Goal: Transaction & Acquisition: Purchase product/service

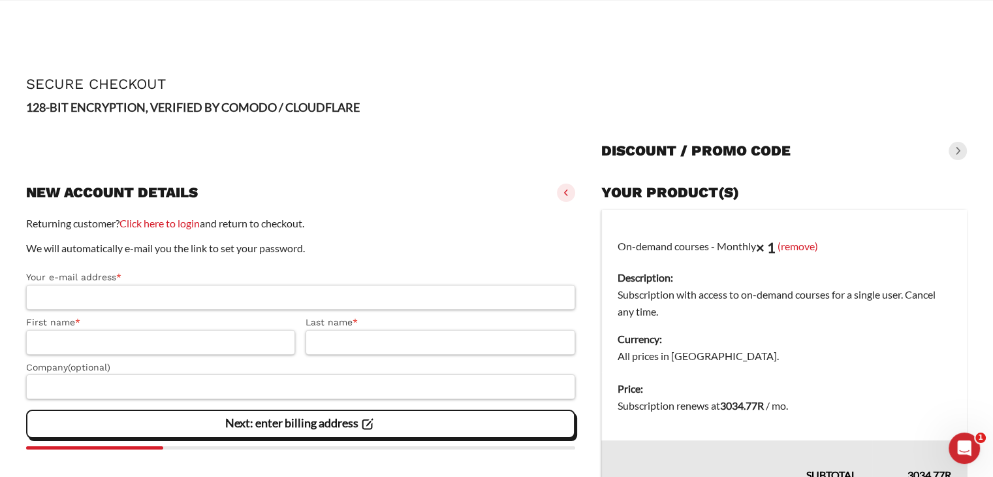
scroll to position [158, 0]
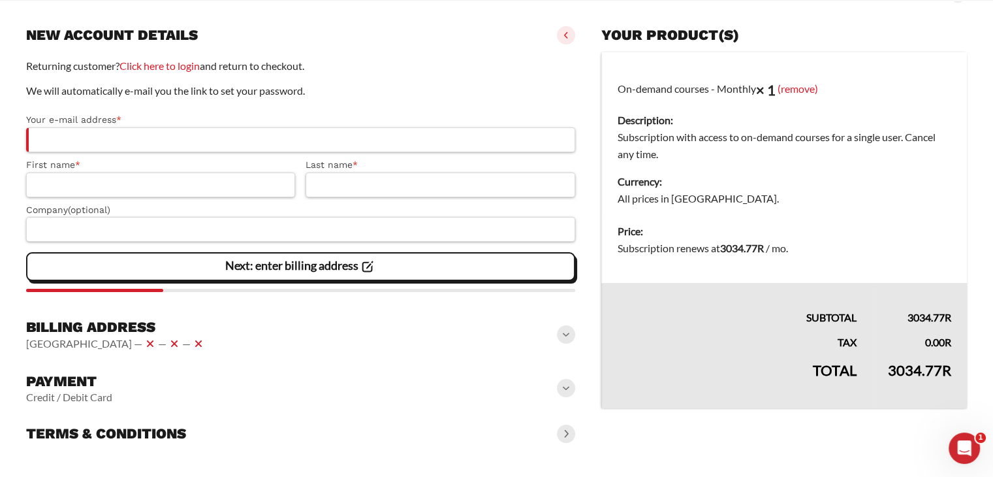
click at [502, 400] on div "Payment Credit / Debit Card" at bounding box center [300, 388] width 549 height 42
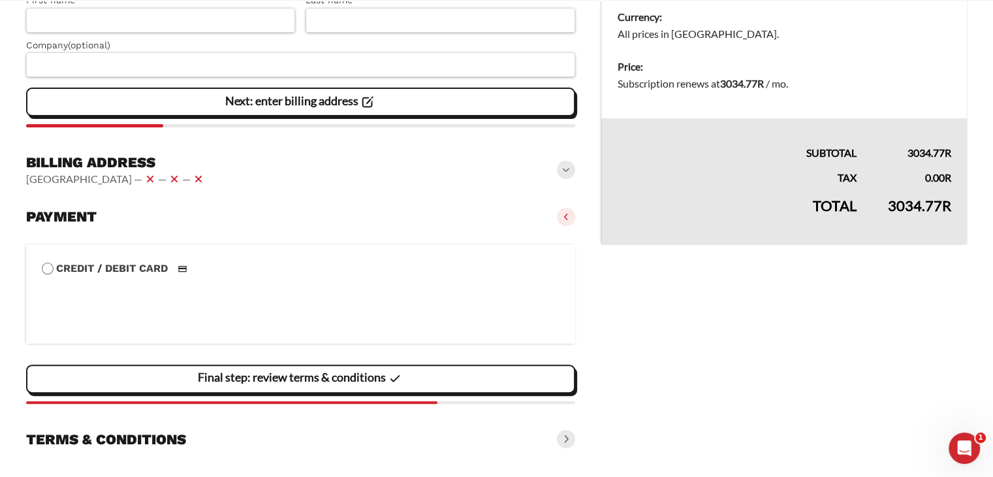
scroll to position [328, 0]
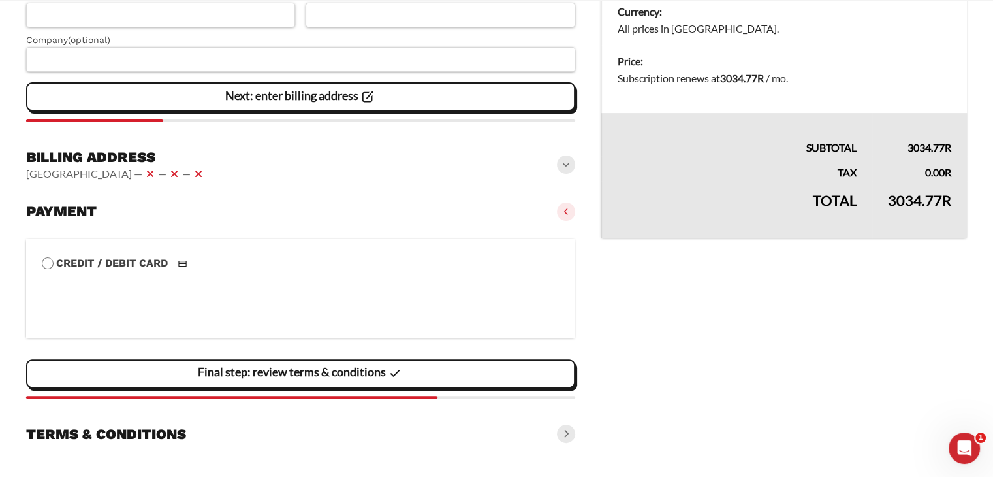
click at [529, 429] on div "Terms & conditions" at bounding box center [300, 433] width 549 height 29
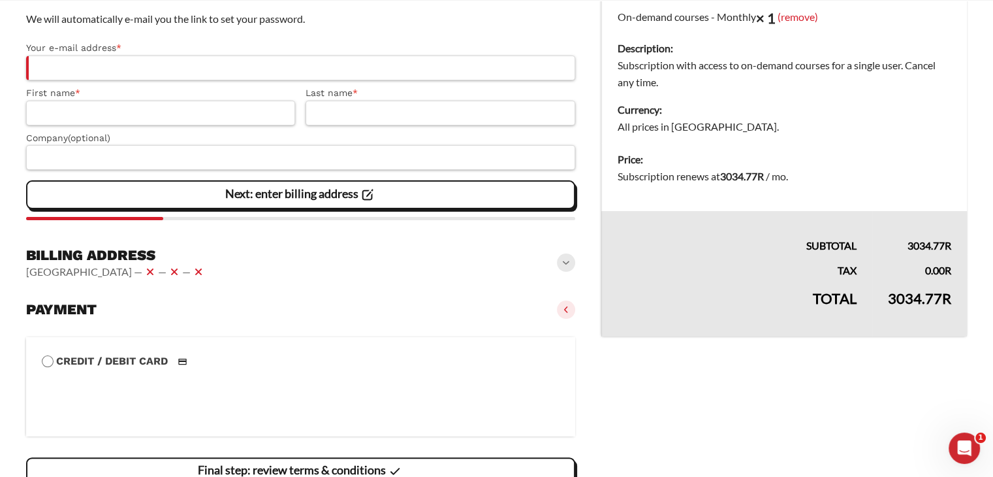
scroll to position [200, 0]
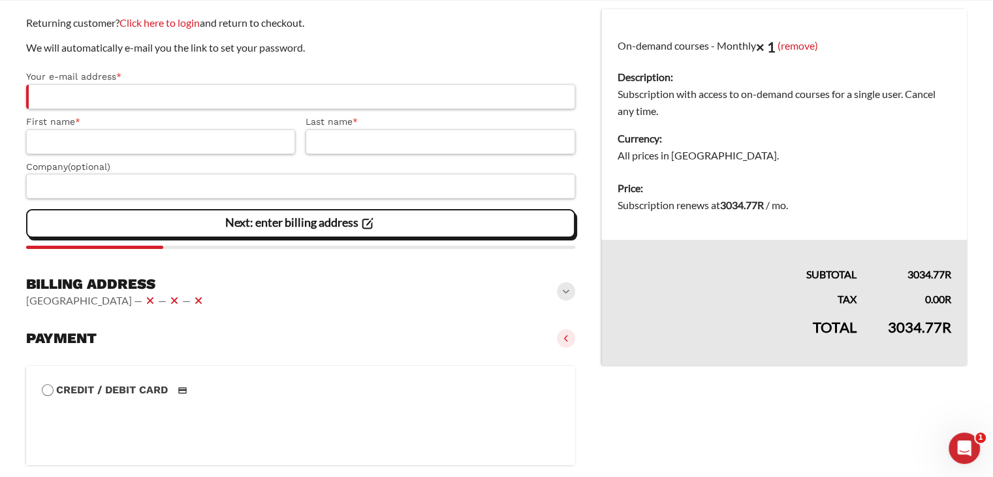
click at [520, 282] on div "Billing address [GEOGRAPHIC_DATA] — — —" at bounding box center [300, 292] width 549 height 44
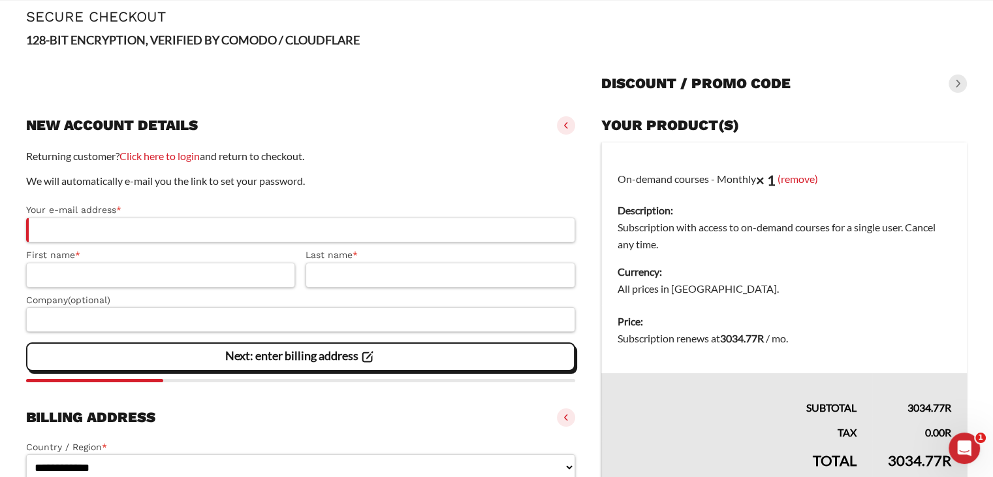
scroll to position [0, 0]
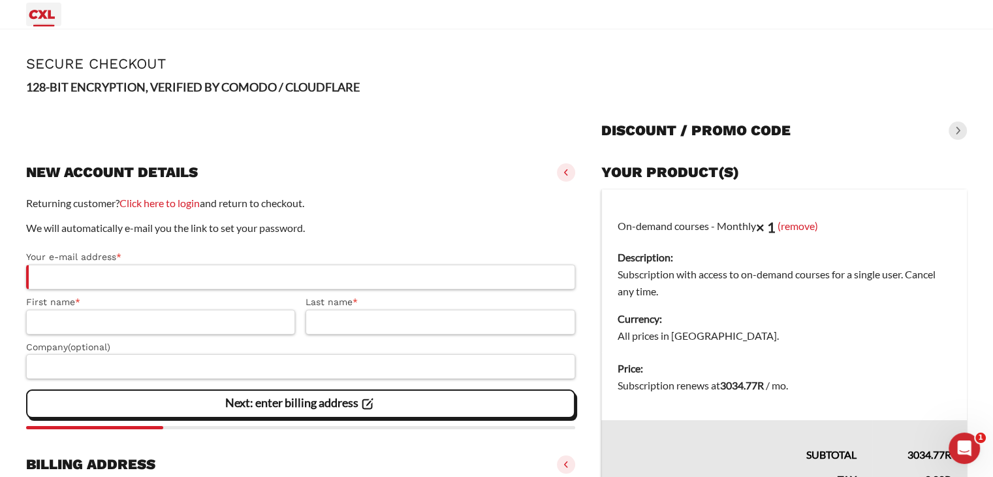
click at [35, 12] on icon "Primary Menu" at bounding box center [41, 15] width 31 height 16
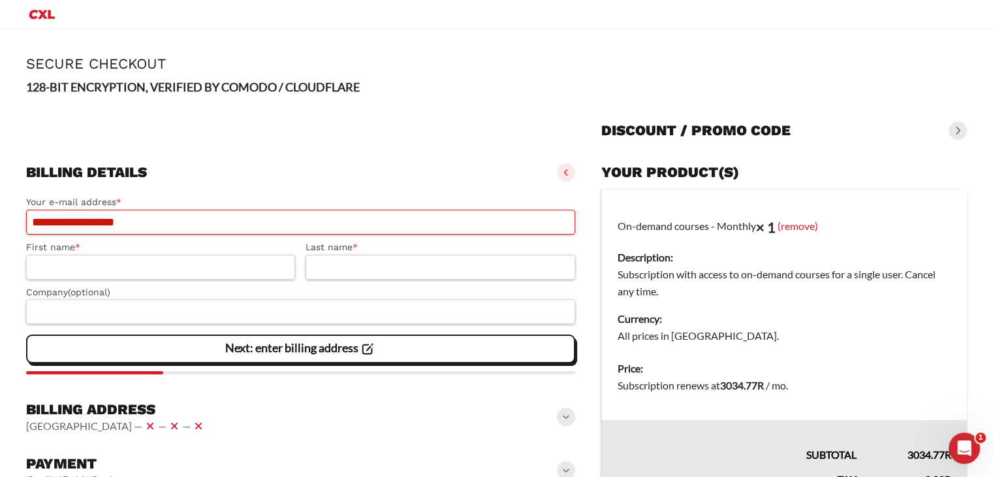
scroll to position [123, 0]
